Goal: Go to known website: Access a specific website the user already knows

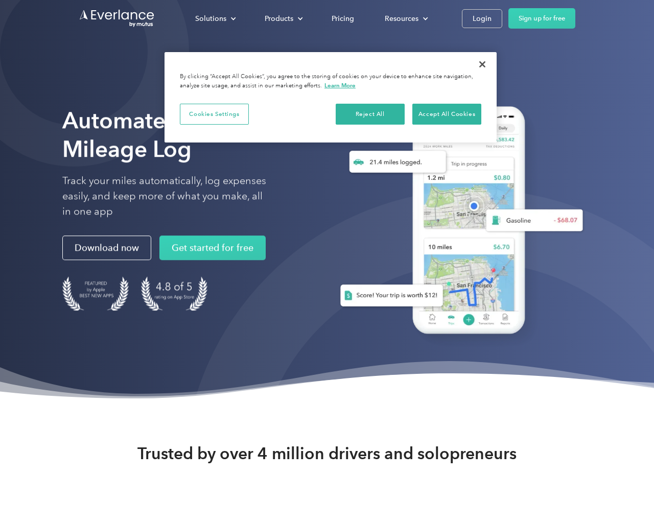
click at [649, 261] on div at bounding box center [476, 482] width 586 height 586
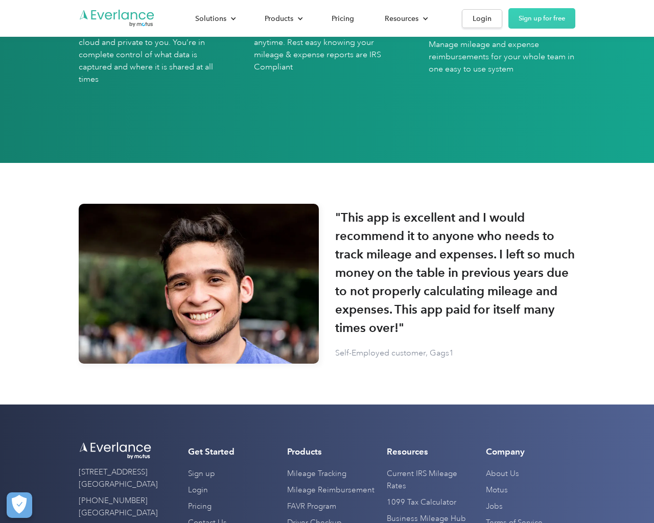
scroll to position [3000, 0]
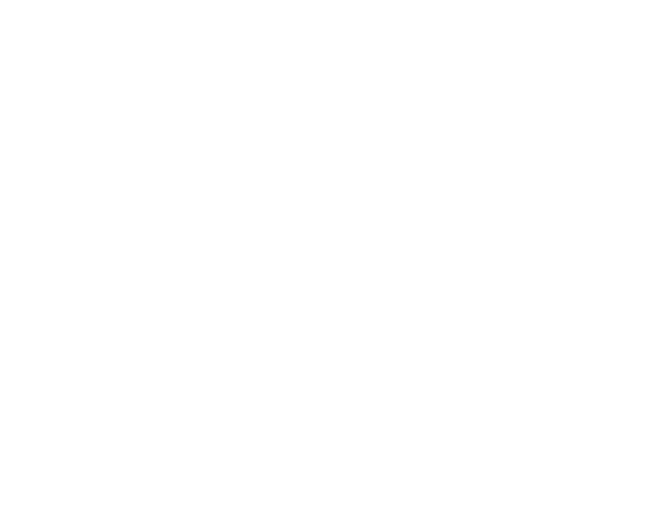
scroll to position [3000, 0]
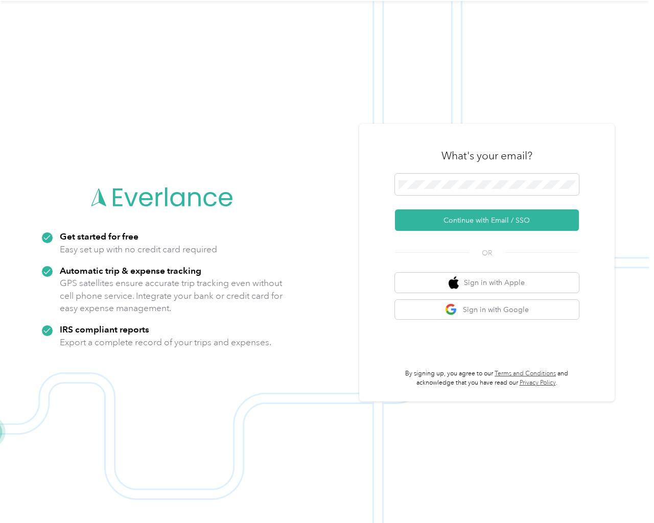
scroll to position [33, 0]
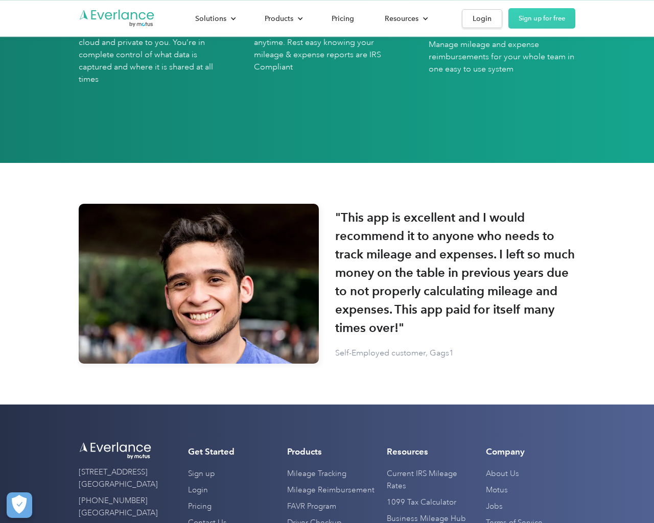
scroll to position [3000, 0]
